Goal: Task Accomplishment & Management: Use online tool/utility

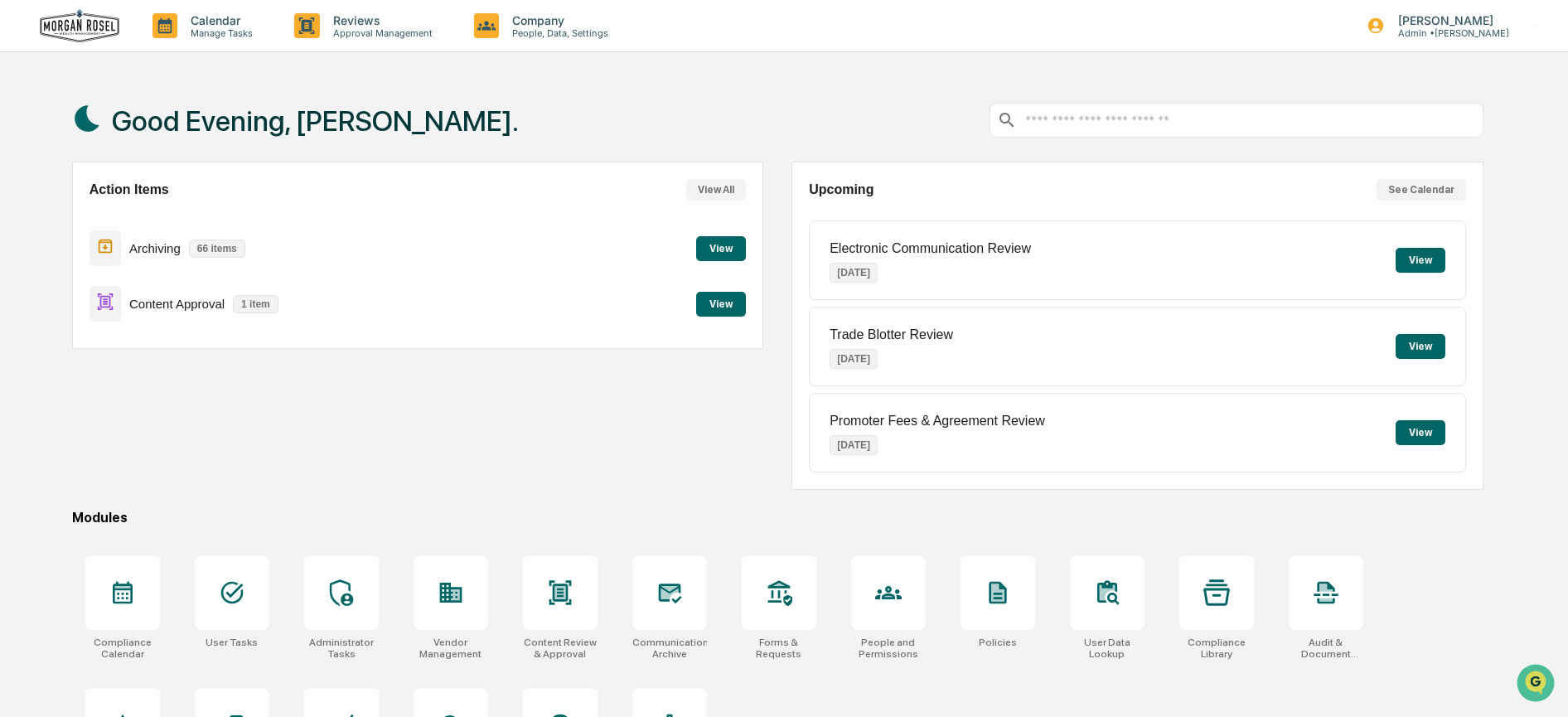
click at [726, 305] on button "View" at bounding box center [720, 304] width 50 height 25
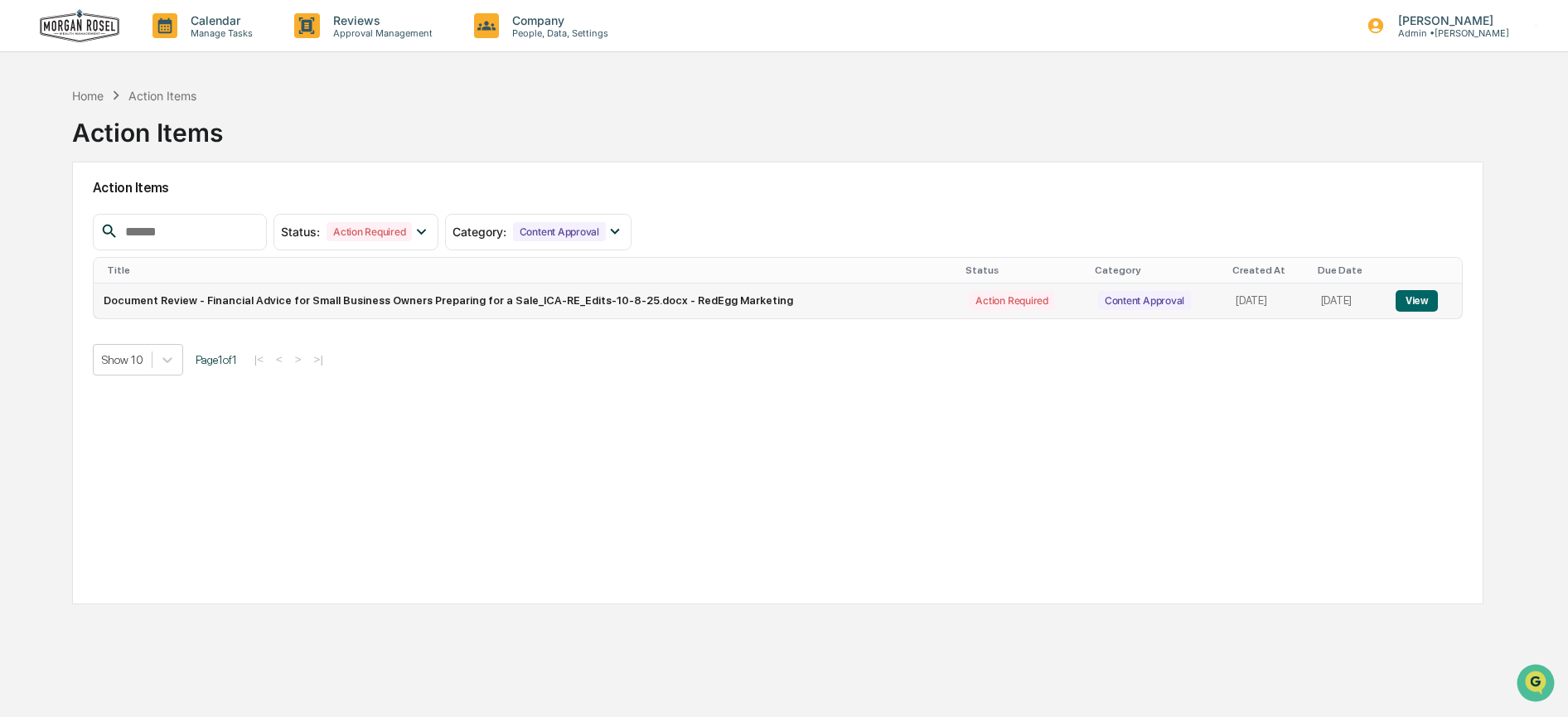
click at [1420, 301] on button "View" at bounding box center [1417, 301] width 42 height 22
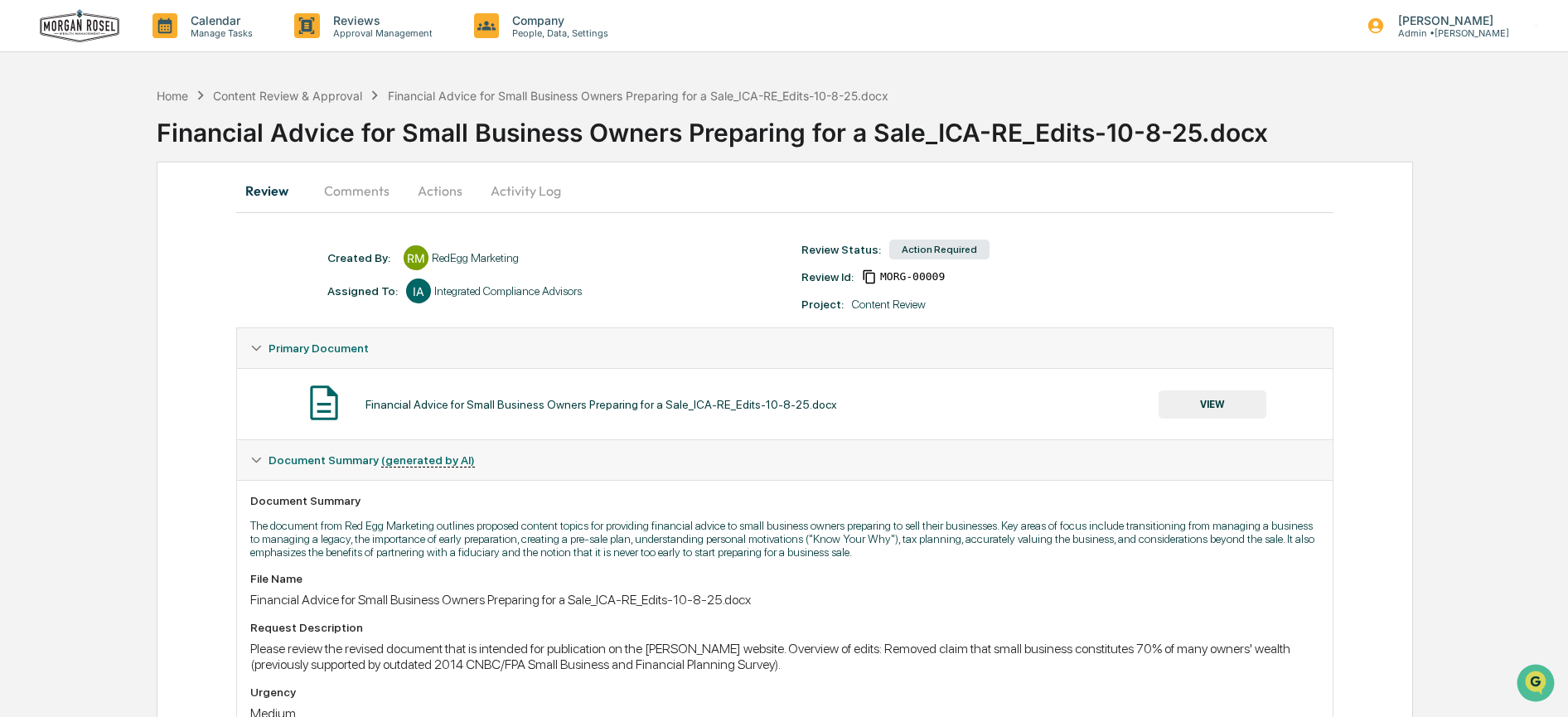
click at [439, 190] on button "Actions" at bounding box center [439, 190] width 75 height 40
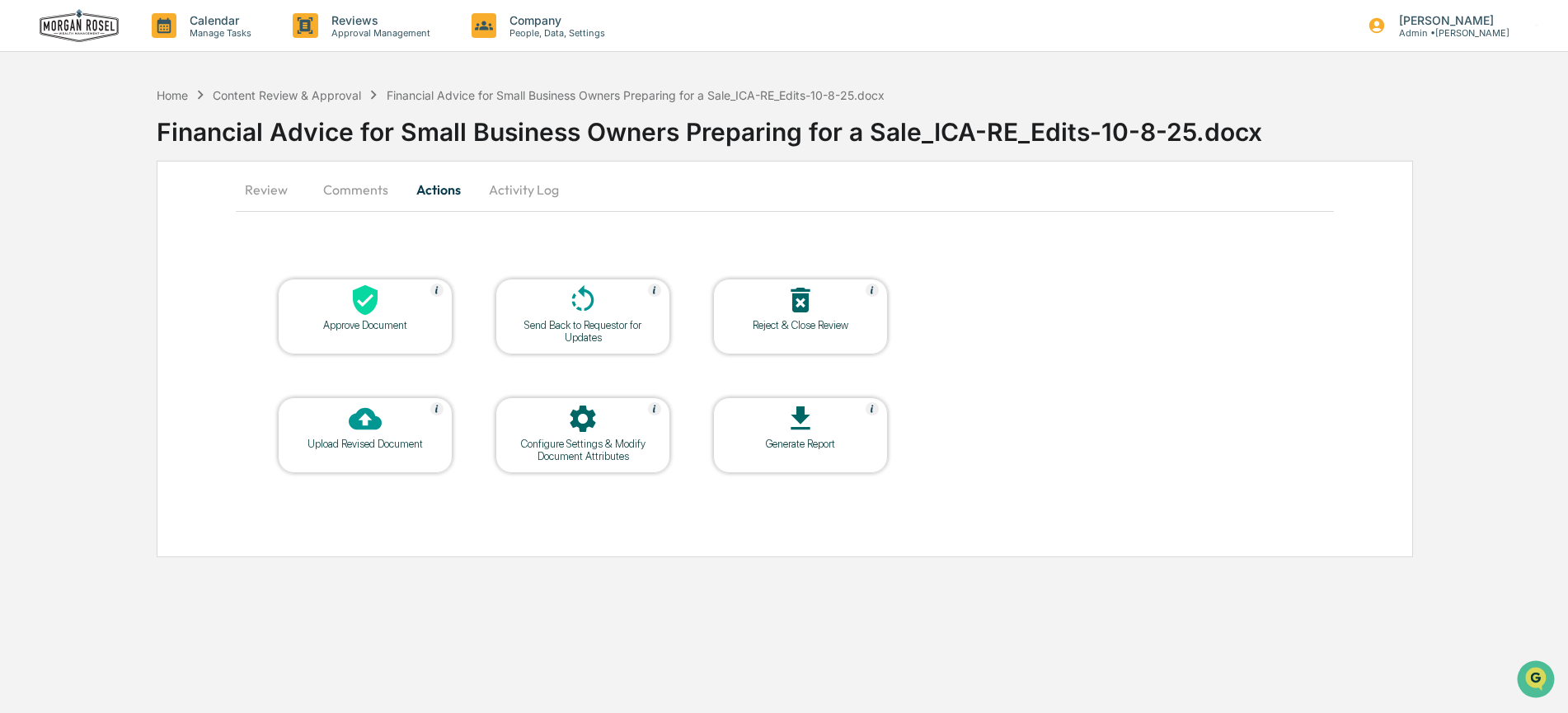
click at [367, 421] on icon at bounding box center [364, 418] width 33 height 33
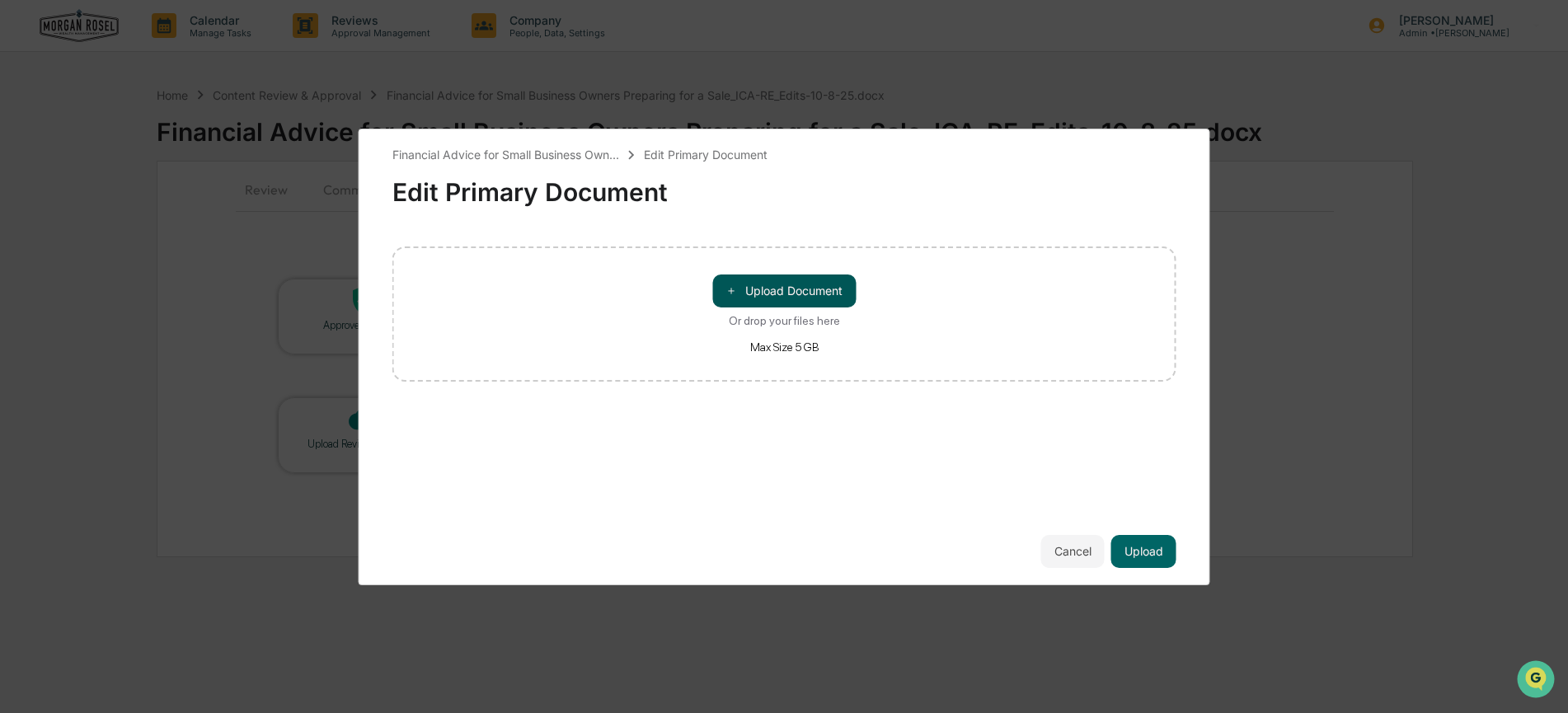
click at [772, 292] on button "＋ Upload Document" at bounding box center [784, 290] width 144 height 33
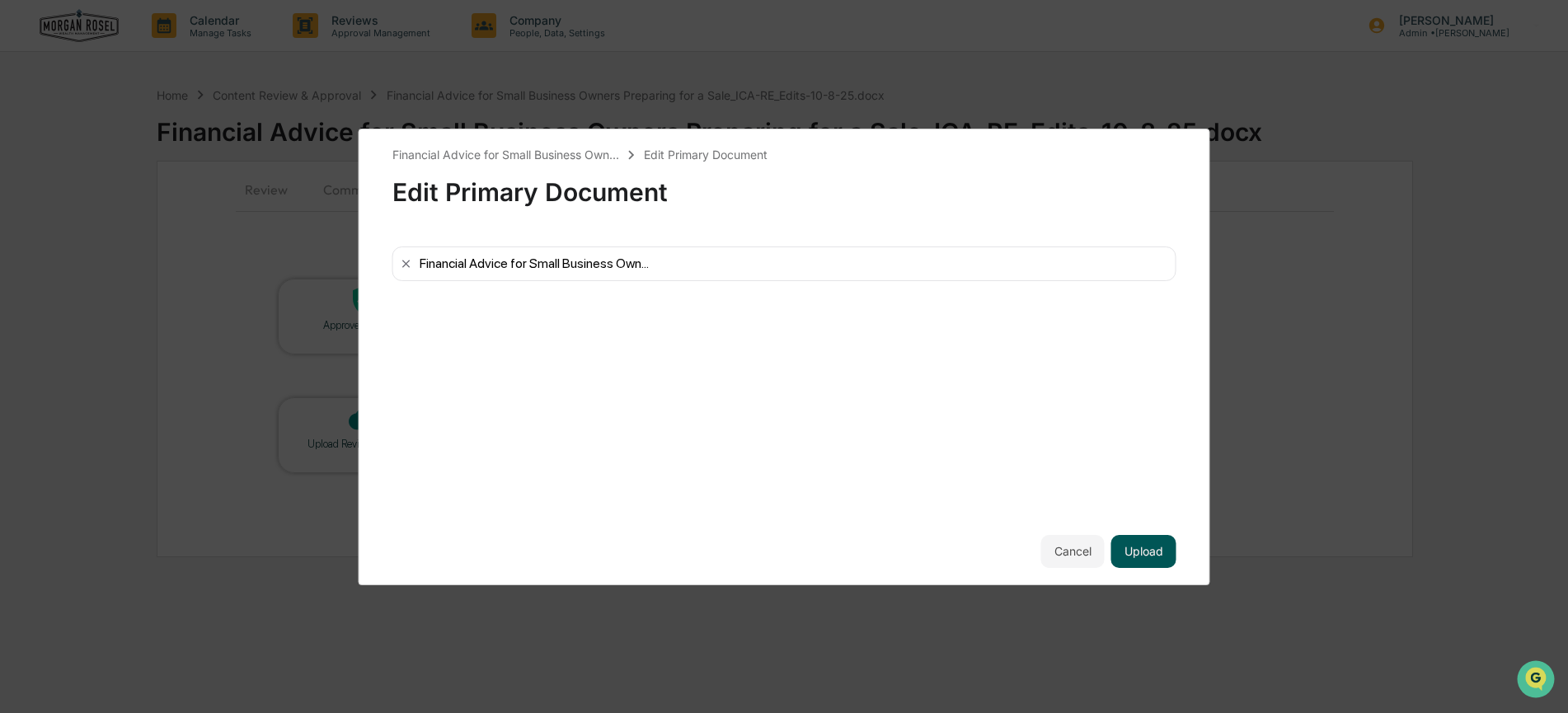
click at [1132, 550] on button "Upload" at bounding box center [1143, 551] width 65 height 33
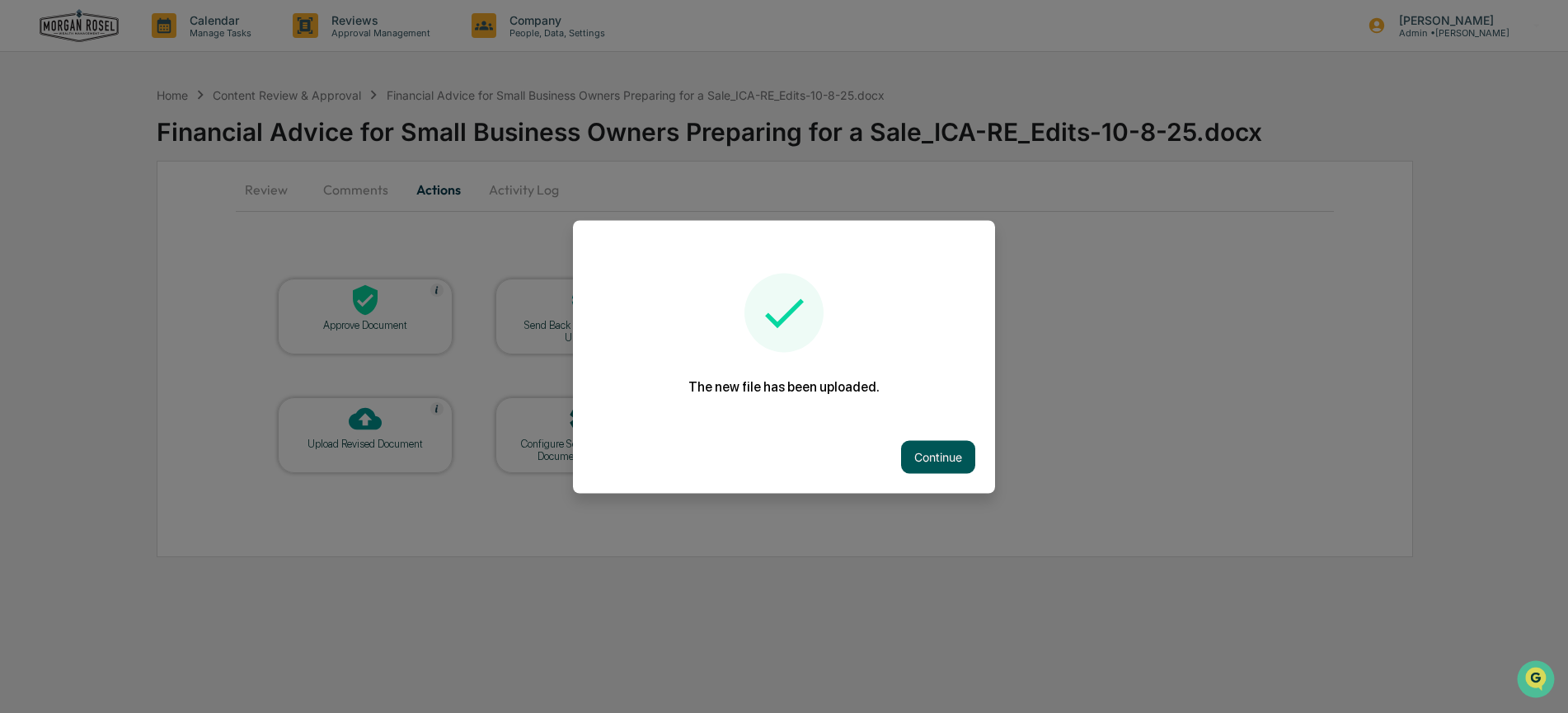
click at [954, 447] on button "Continue" at bounding box center [938, 456] width 74 height 33
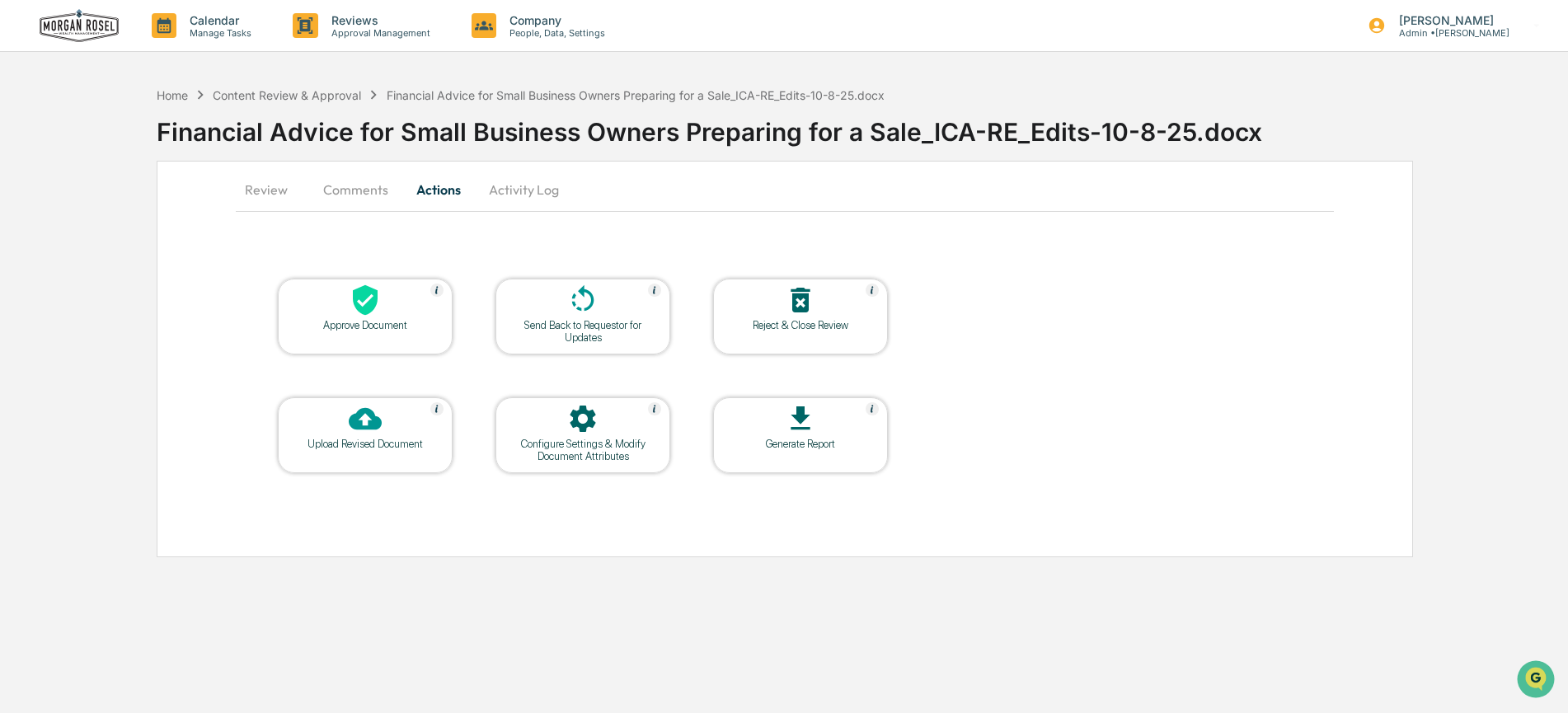
click at [379, 194] on button "Comments" at bounding box center [355, 189] width 91 height 39
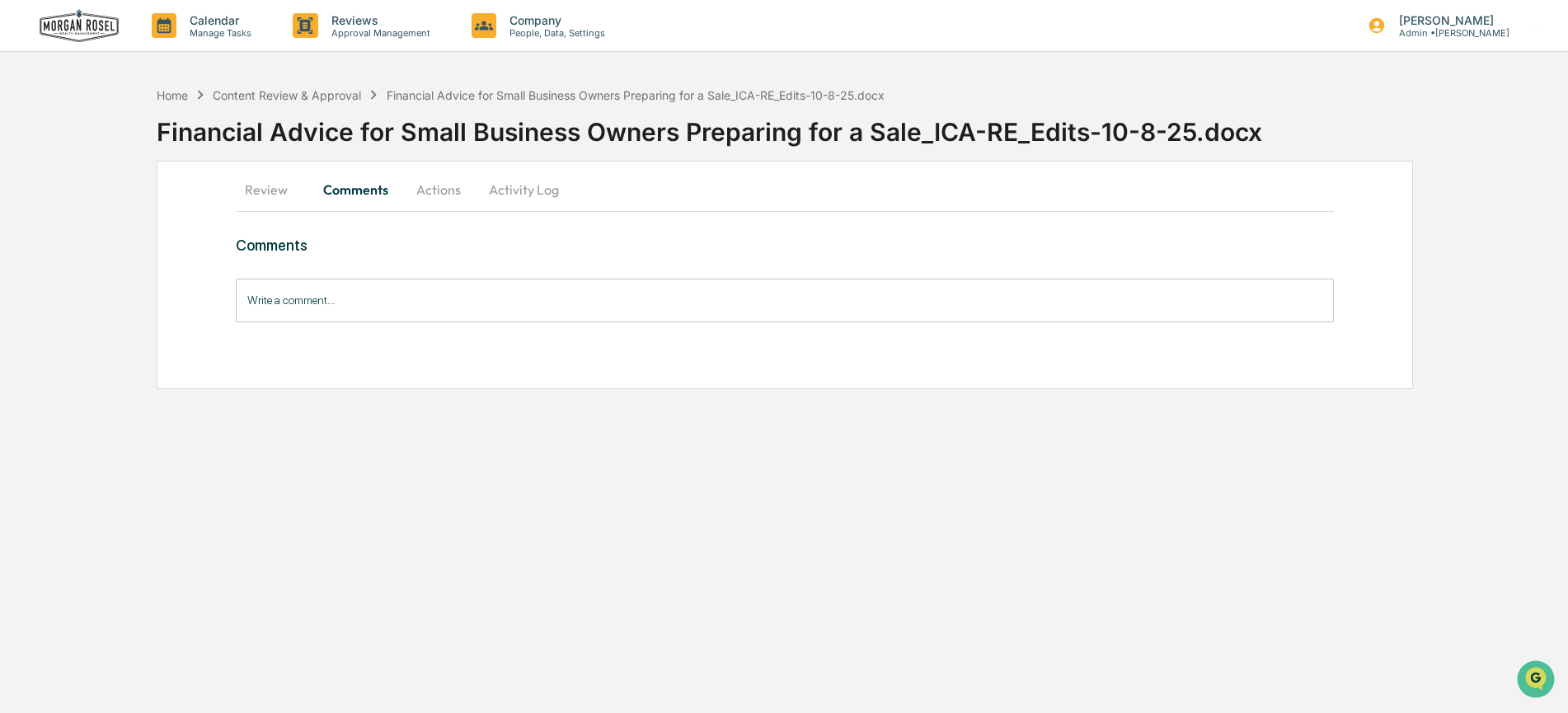
click at [418, 298] on input "Write a comment..." at bounding box center [784, 300] width 1097 height 43
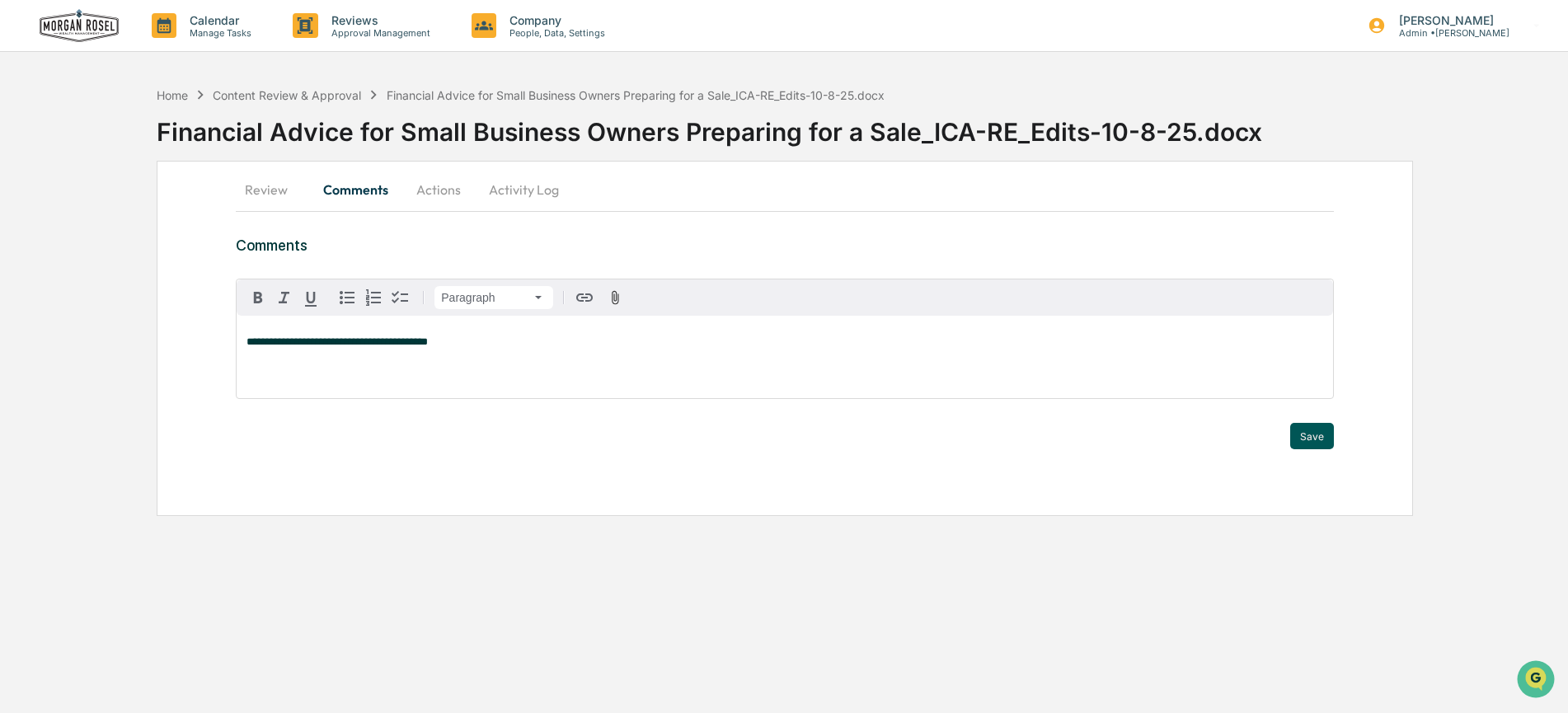
click at [1317, 437] on button "Save" at bounding box center [1311, 436] width 43 height 27
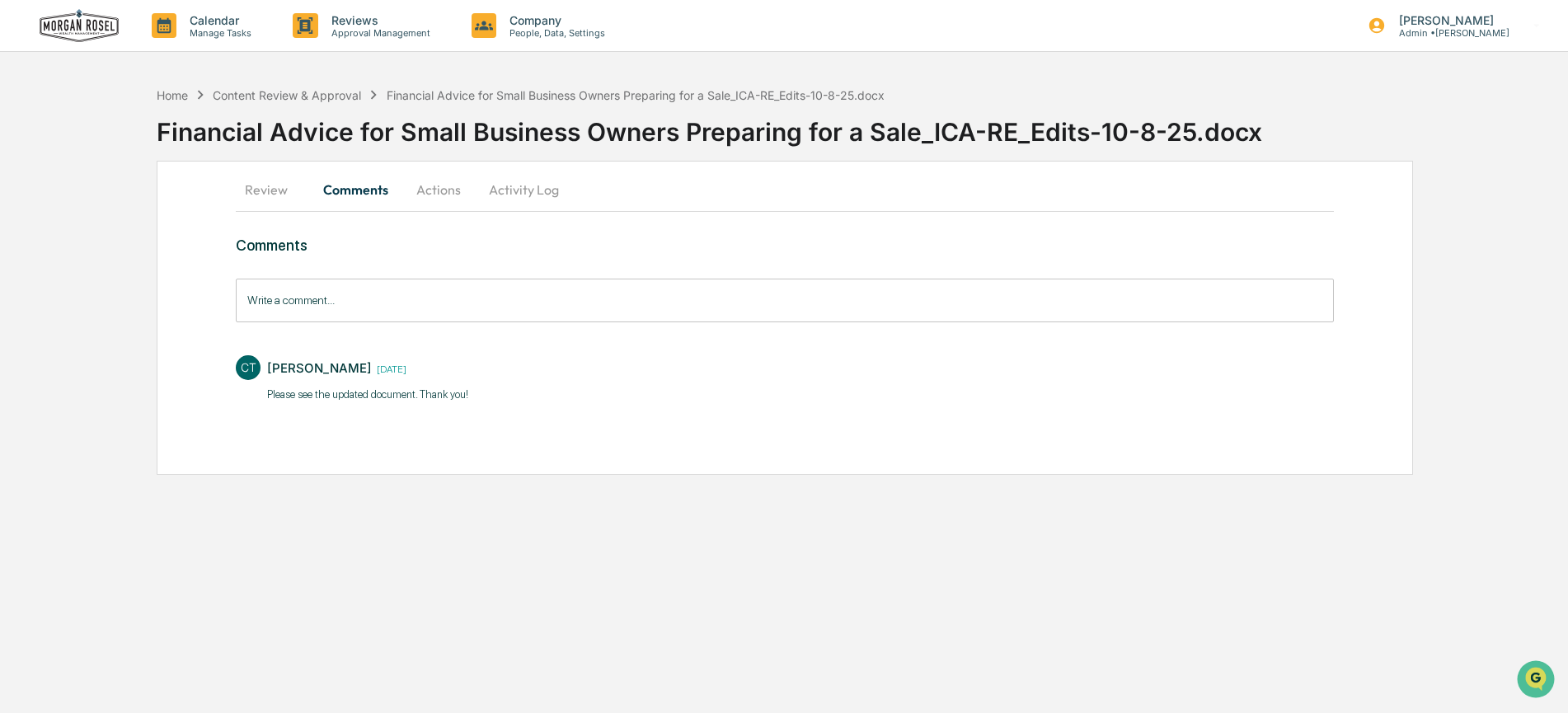
click at [536, 189] on button "Activity Log" at bounding box center [523, 189] width 96 height 39
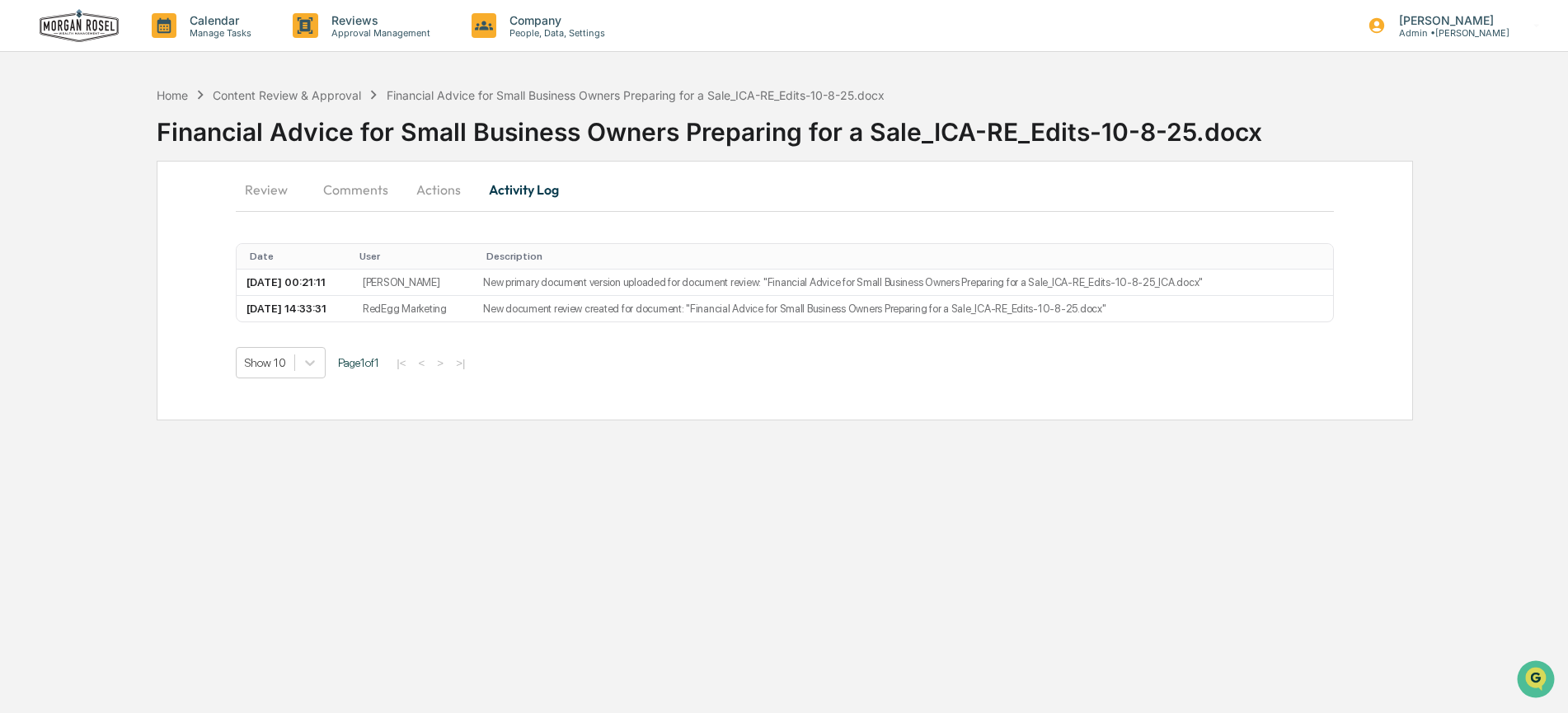
click at [326, 175] on button "Comments" at bounding box center [355, 189] width 91 height 39
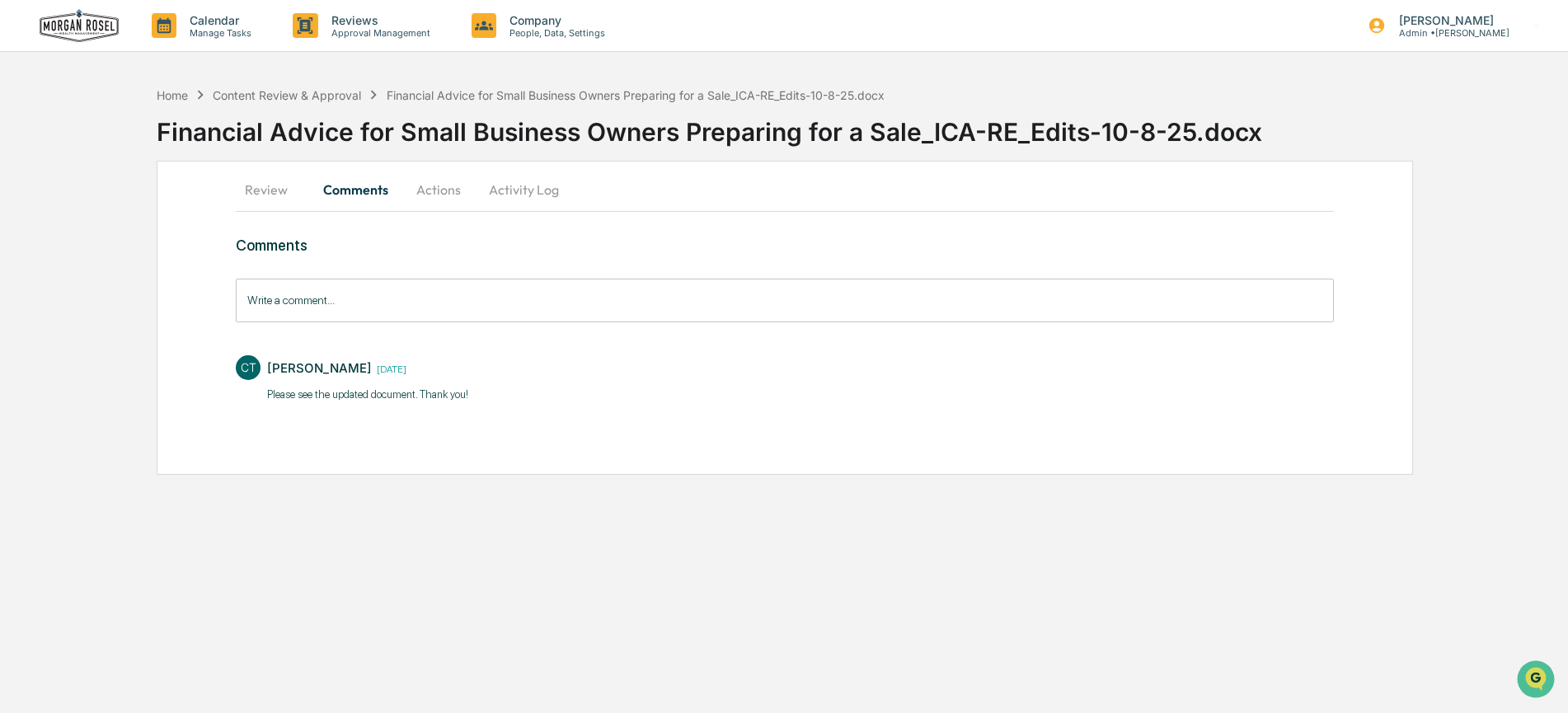
click at [543, 186] on button "Activity Log" at bounding box center [523, 189] width 96 height 39
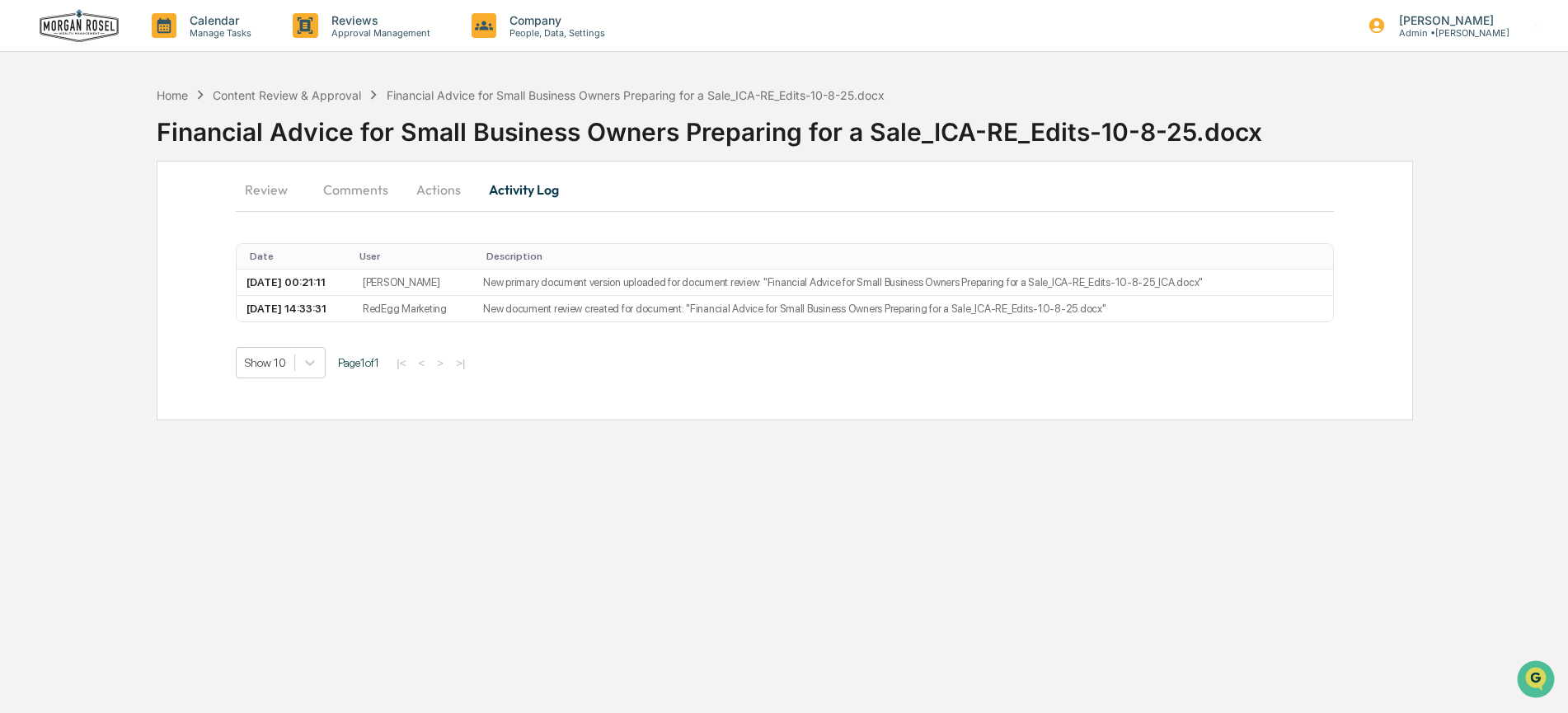
click at [331, 193] on button "Comments" at bounding box center [355, 189] width 91 height 39
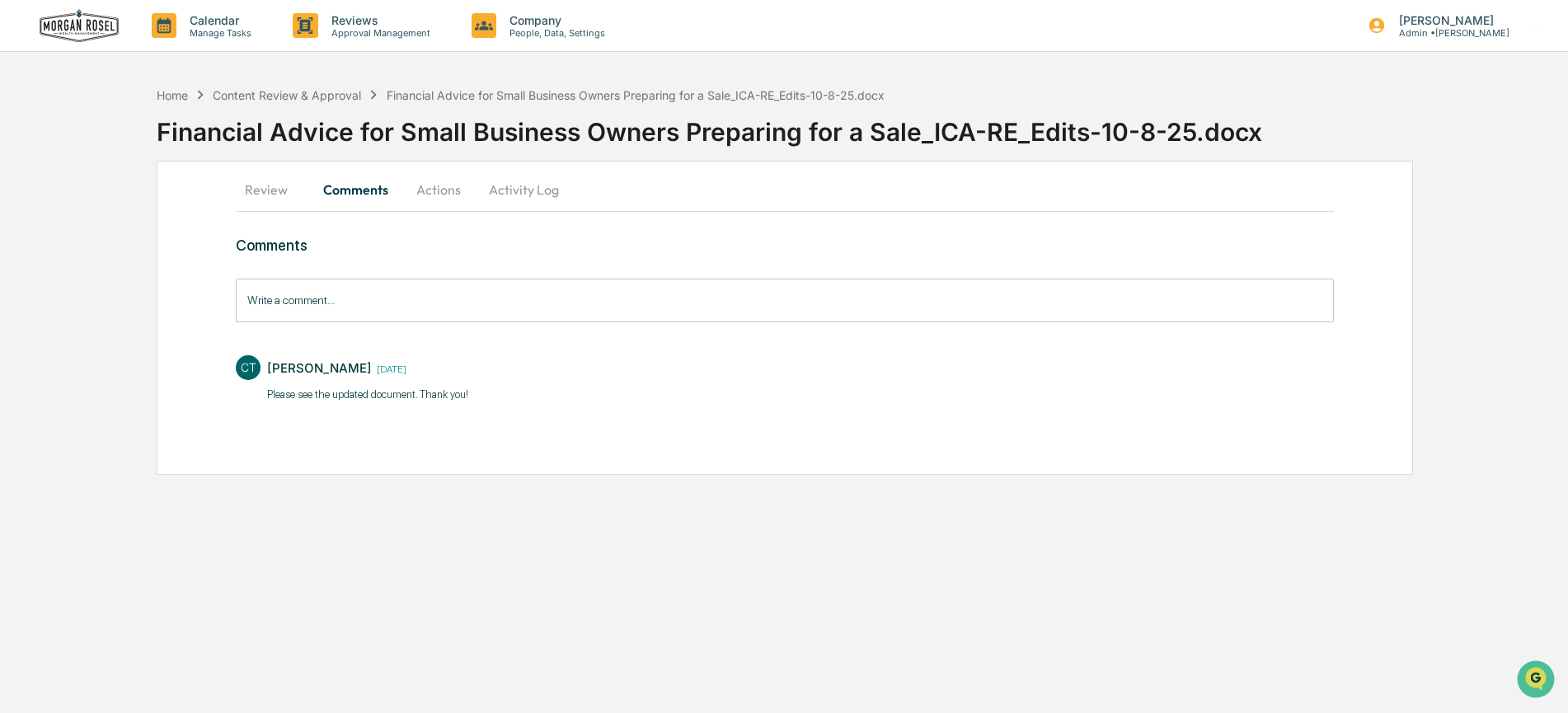
click at [263, 186] on button "Review" at bounding box center [272, 189] width 74 height 39
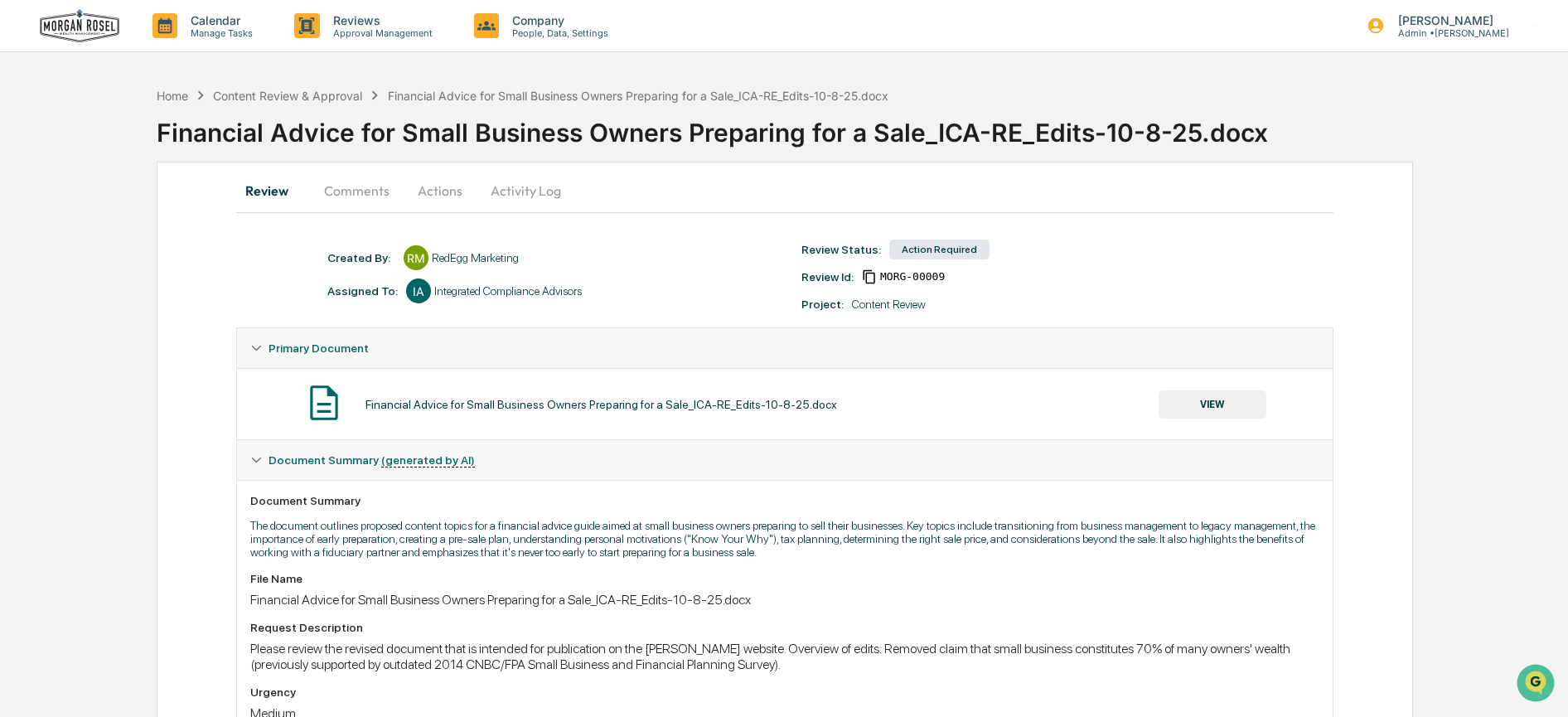
click at [88, 29] on img at bounding box center [79, 26] width 80 height 34
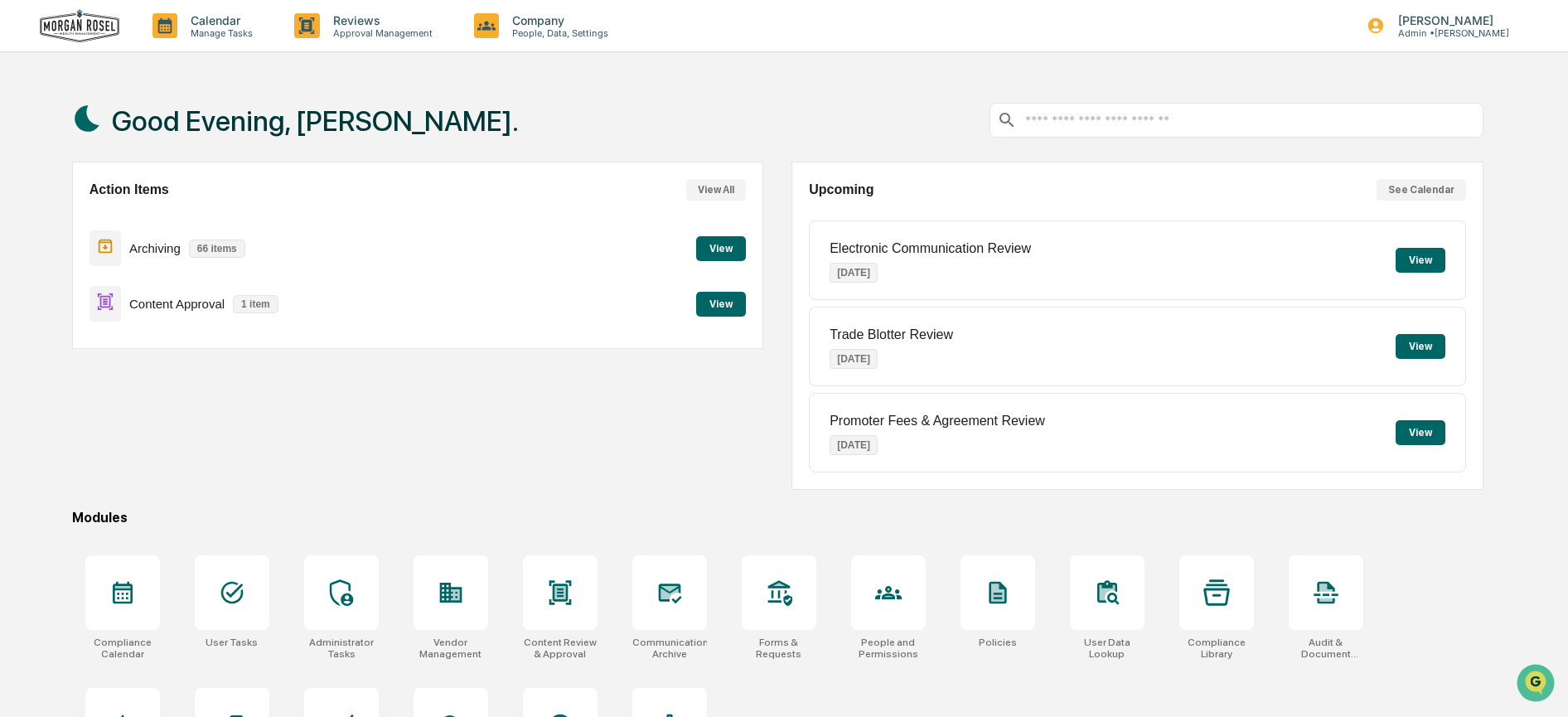
click at [744, 245] on button "View" at bounding box center [720, 249] width 50 height 25
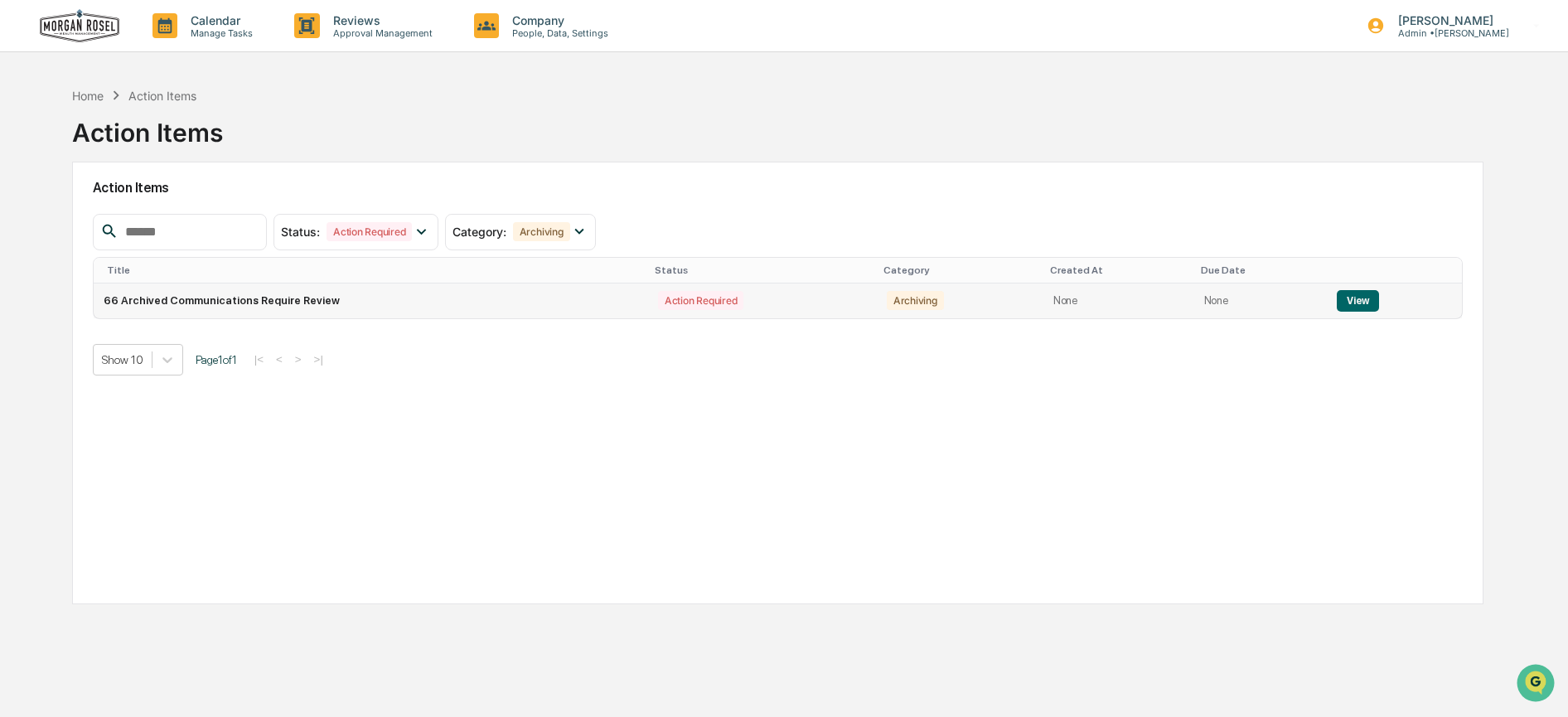
click at [1360, 296] on button "View" at bounding box center [1358, 301] width 42 height 22
